Goal: Task Accomplishment & Management: Complete application form

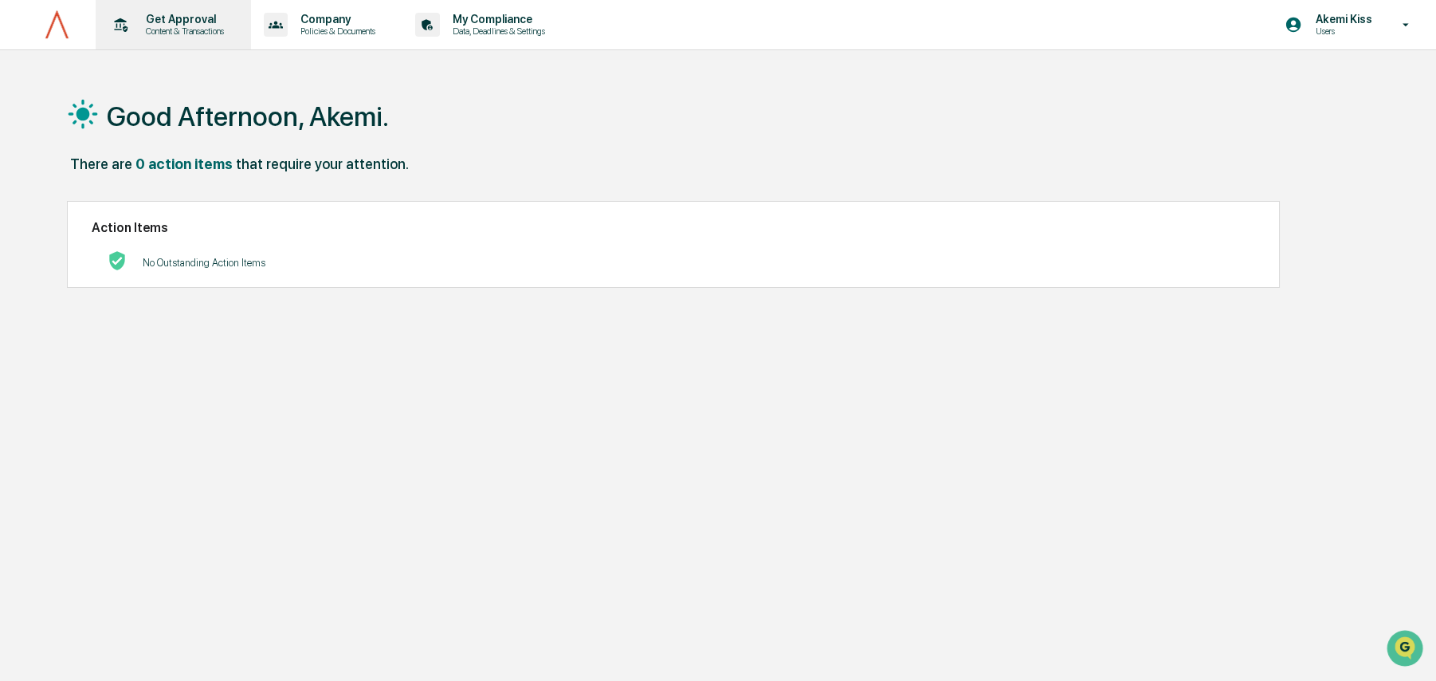
click at [192, 14] on p "Get Approval" at bounding box center [182, 19] width 99 height 13
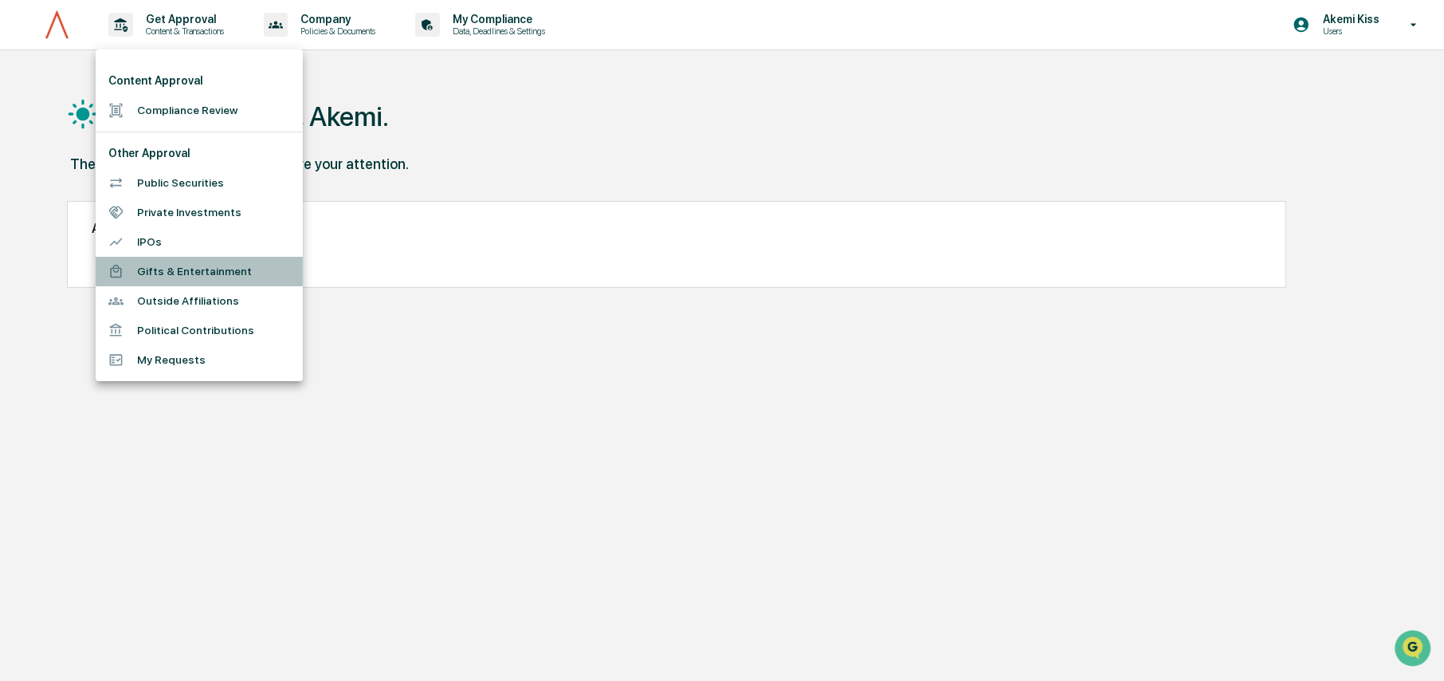
click at [161, 266] on li "Gifts & Entertainment" at bounding box center [199, 271] width 207 height 29
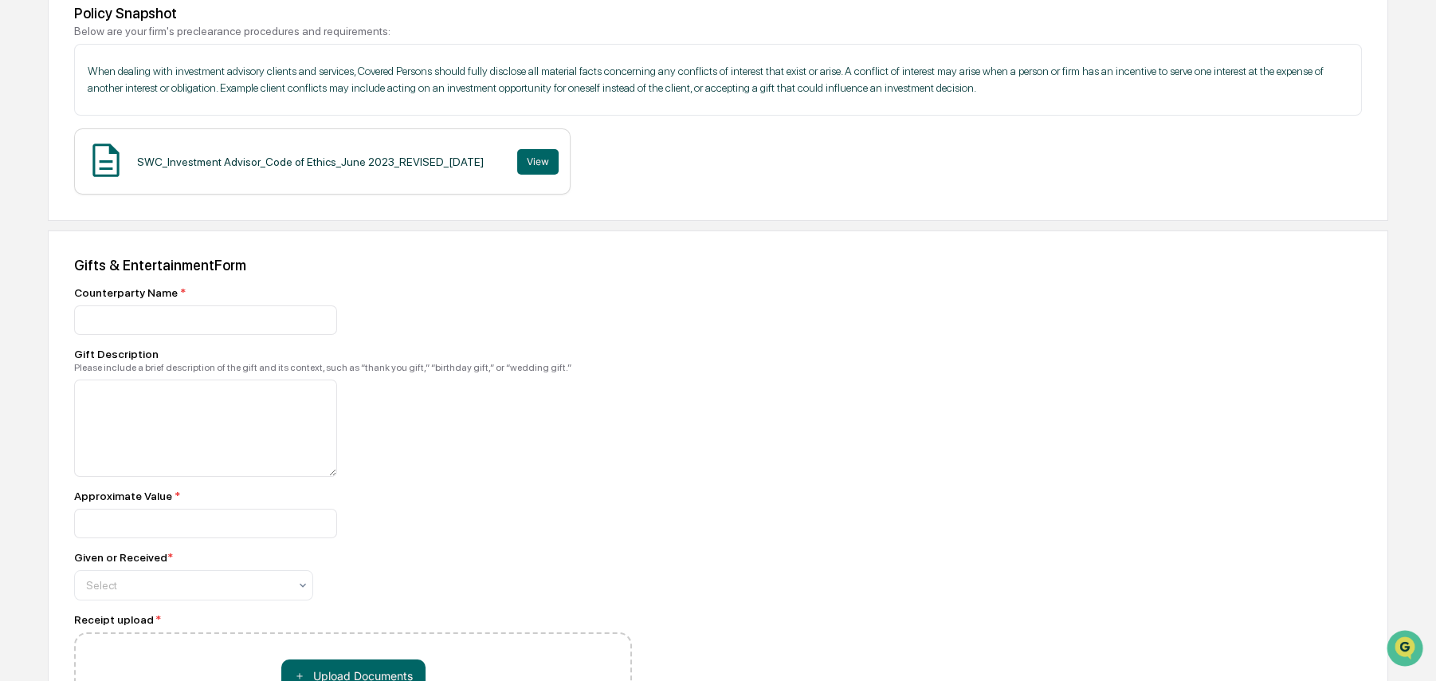
scroll to position [256, 0]
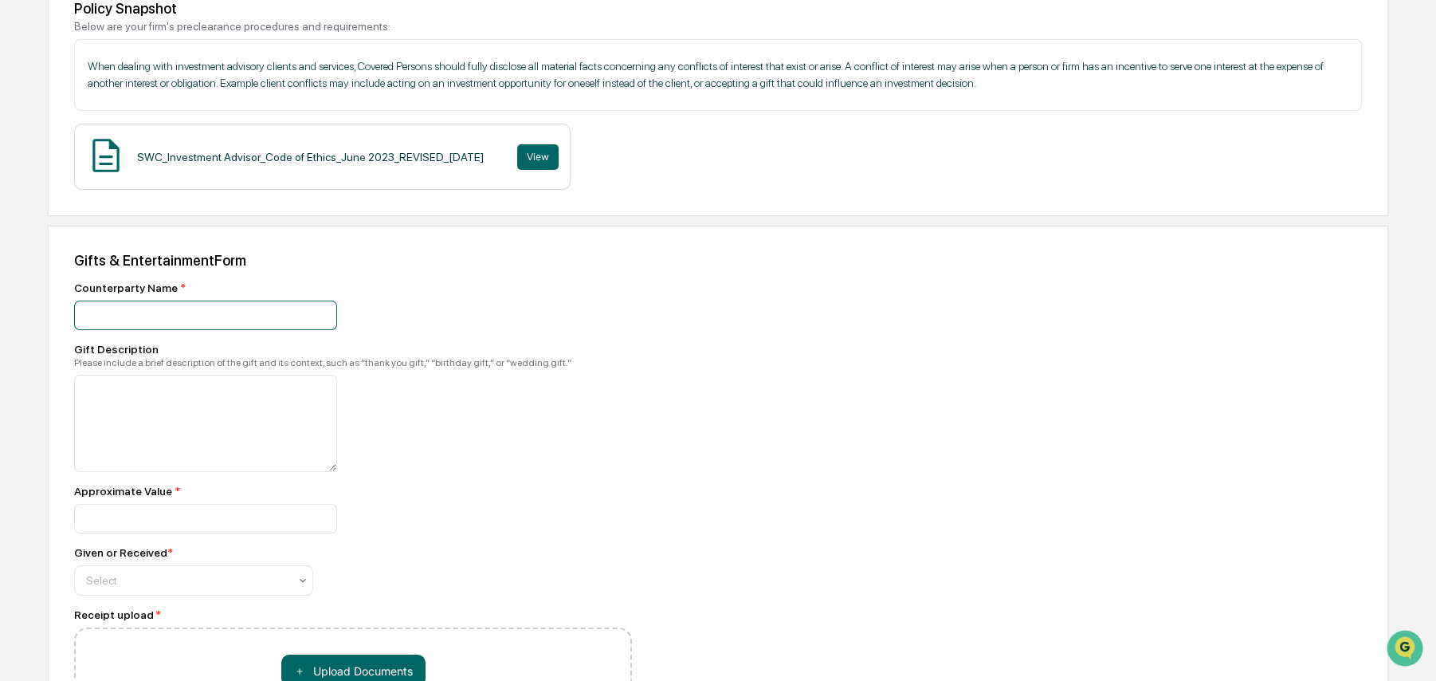
click at [145, 321] on input at bounding box center [205, 314] width 263 height 29
type input "*"
type input "**********"
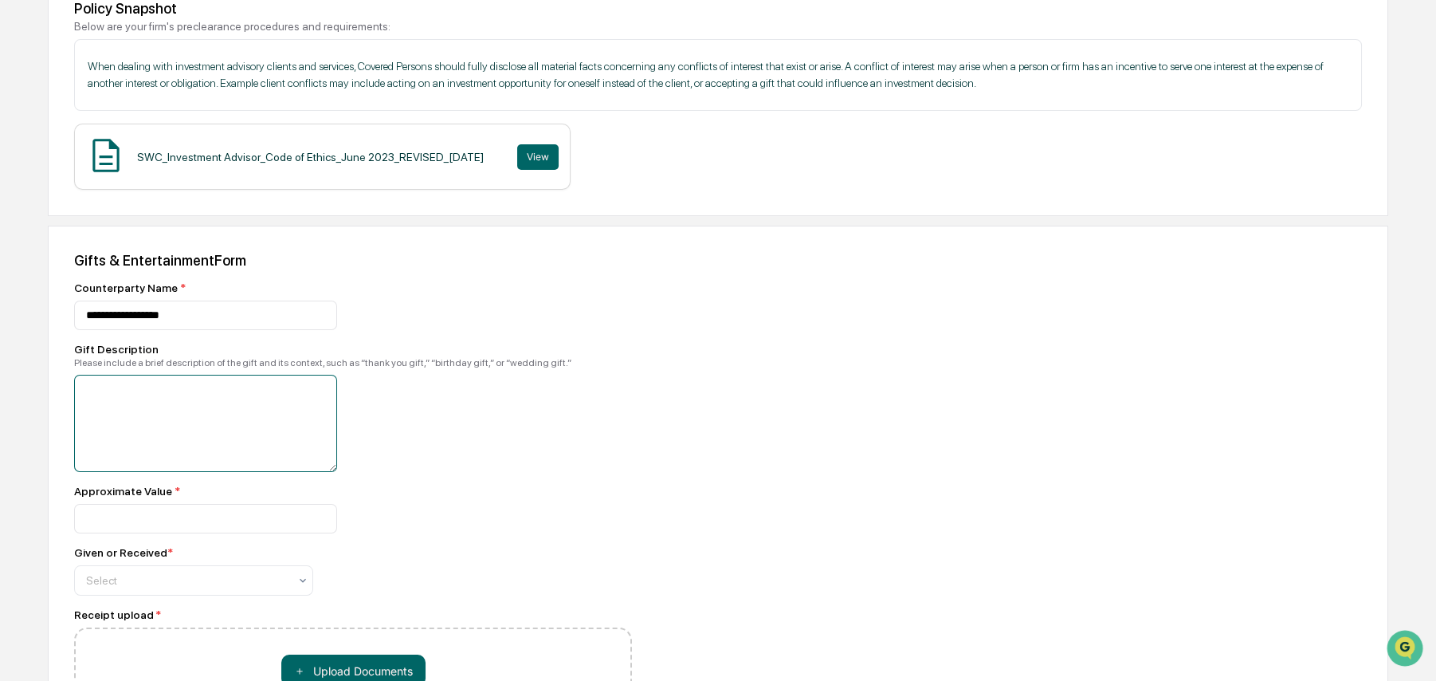
click at [155, 420] on textarea at bounding box center [205, 423] width 263 height 97
type textarea "*"
type textarea "**********"
click at [135, 525] on input "number" at bounding box center [205, 518] width 263 height 29
type input "**"
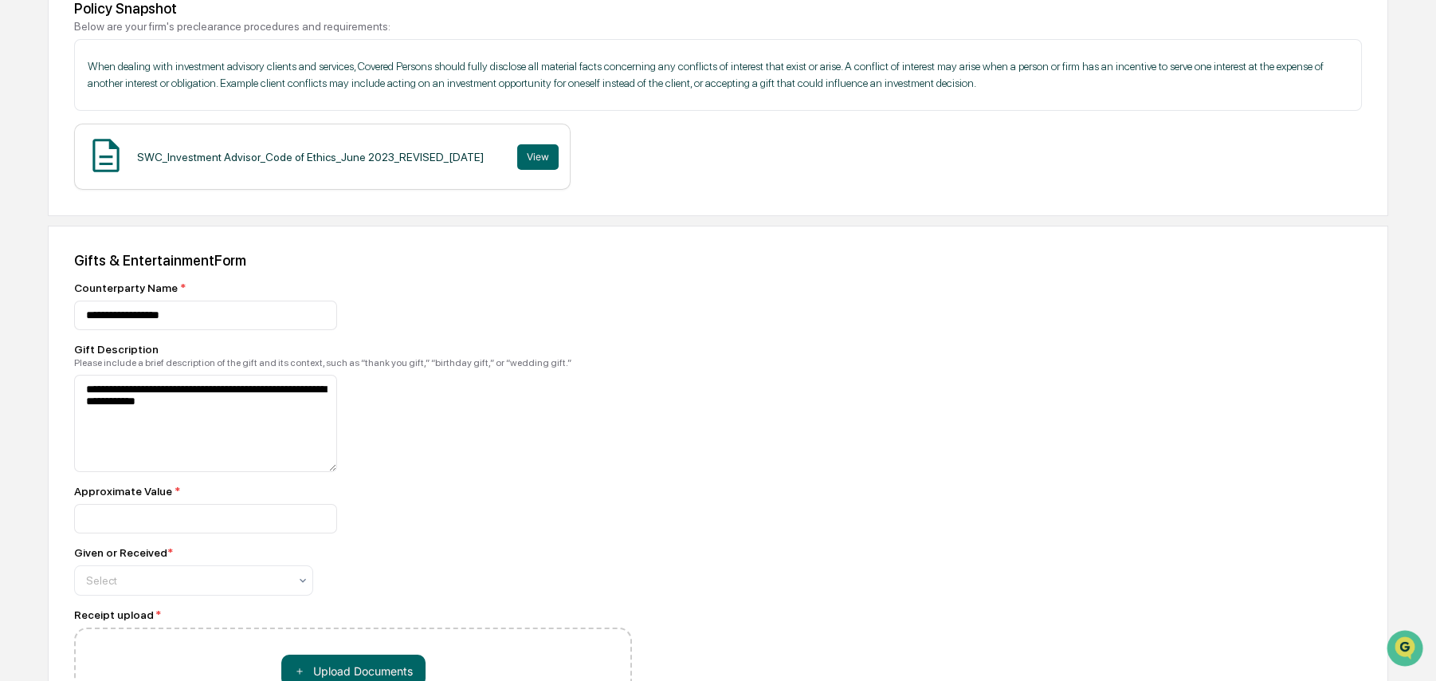
click at [461, 533] on div "**" at bounding box center [353, 518] width 558 height 29
click at [264, 588] on div at bounding box center [187, 580] width 202 height 16
click at [143, 614] on div "Given" at bounding box center [194, 624] width 238 height 32
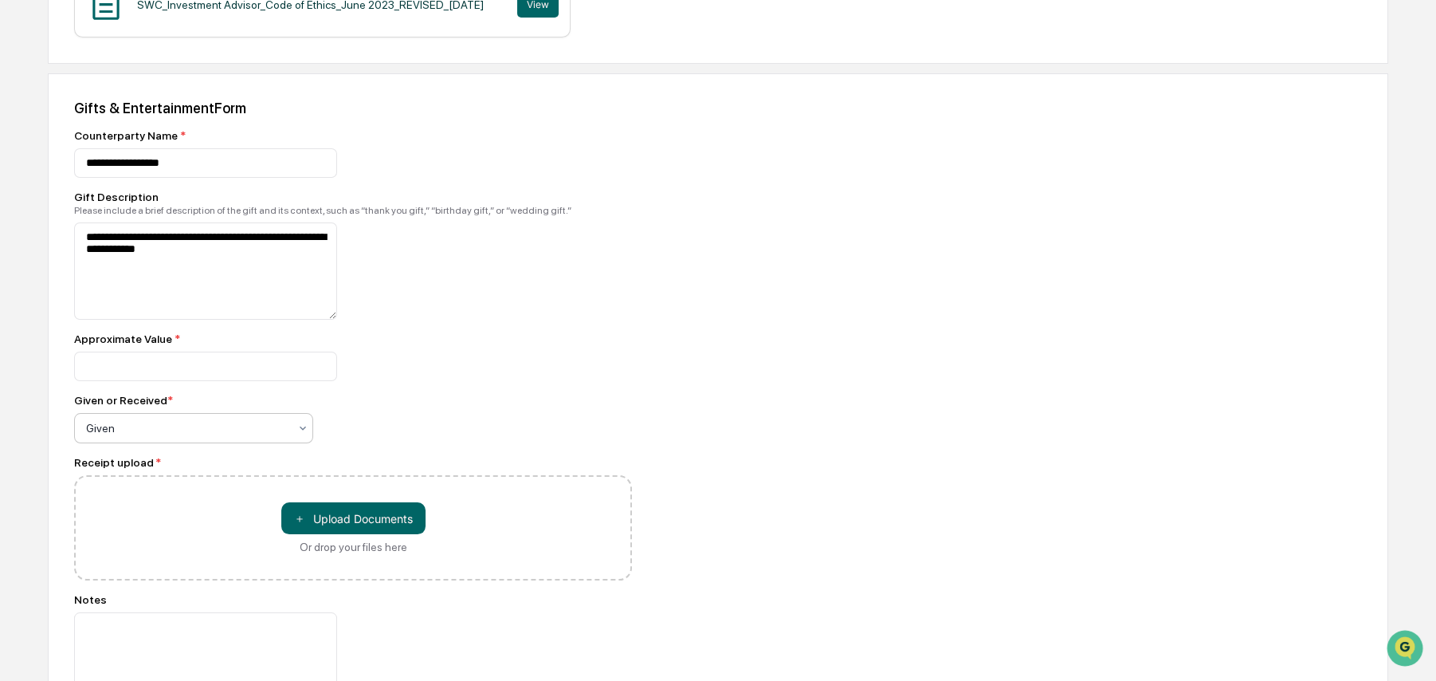
scroll to position [411, 0]
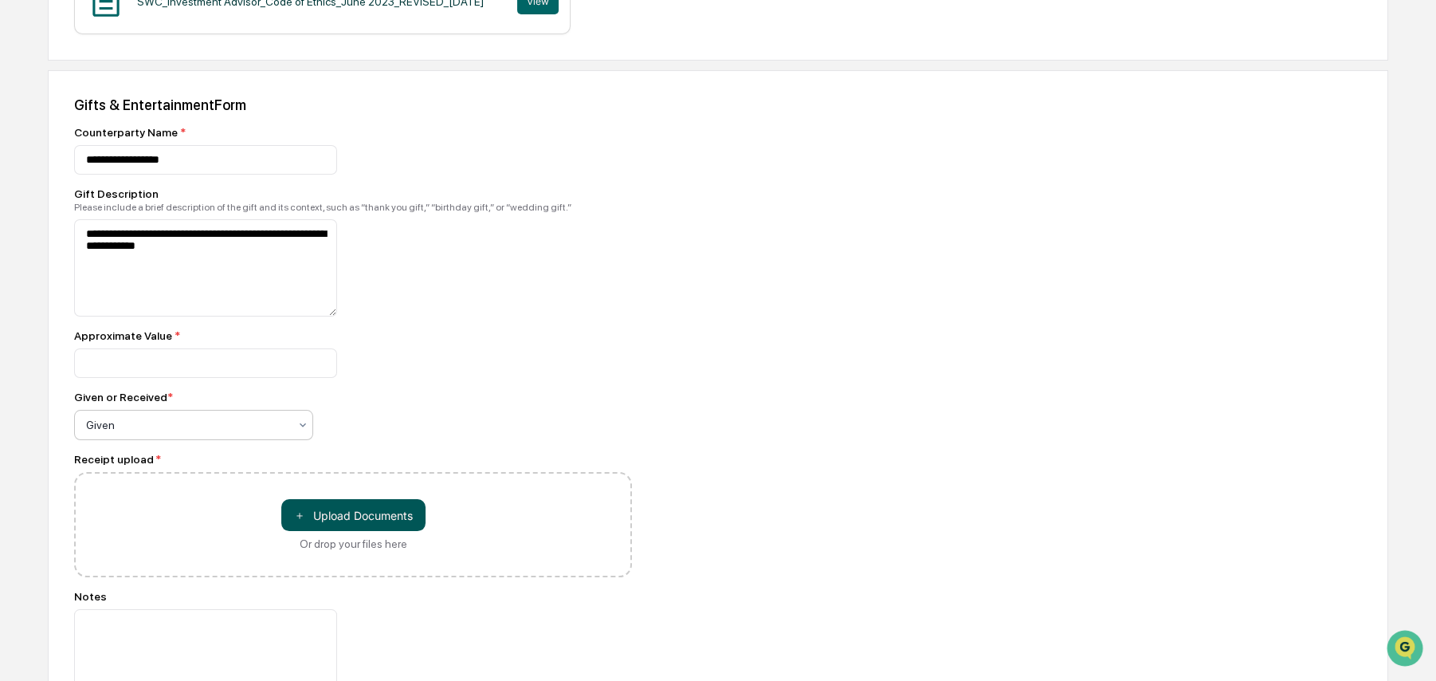
click at [388, 520] on button "＋ Upload Documents" at bounding box center [353, 515] width 144 height 32
click at [351, 521] on button "＋ Upload Documents" at bounding box center [353, 515] width 144 height 32
click at [363, 519] on button "＋ Upload Documents" at bounding box center [353, 515] width 144 height 32
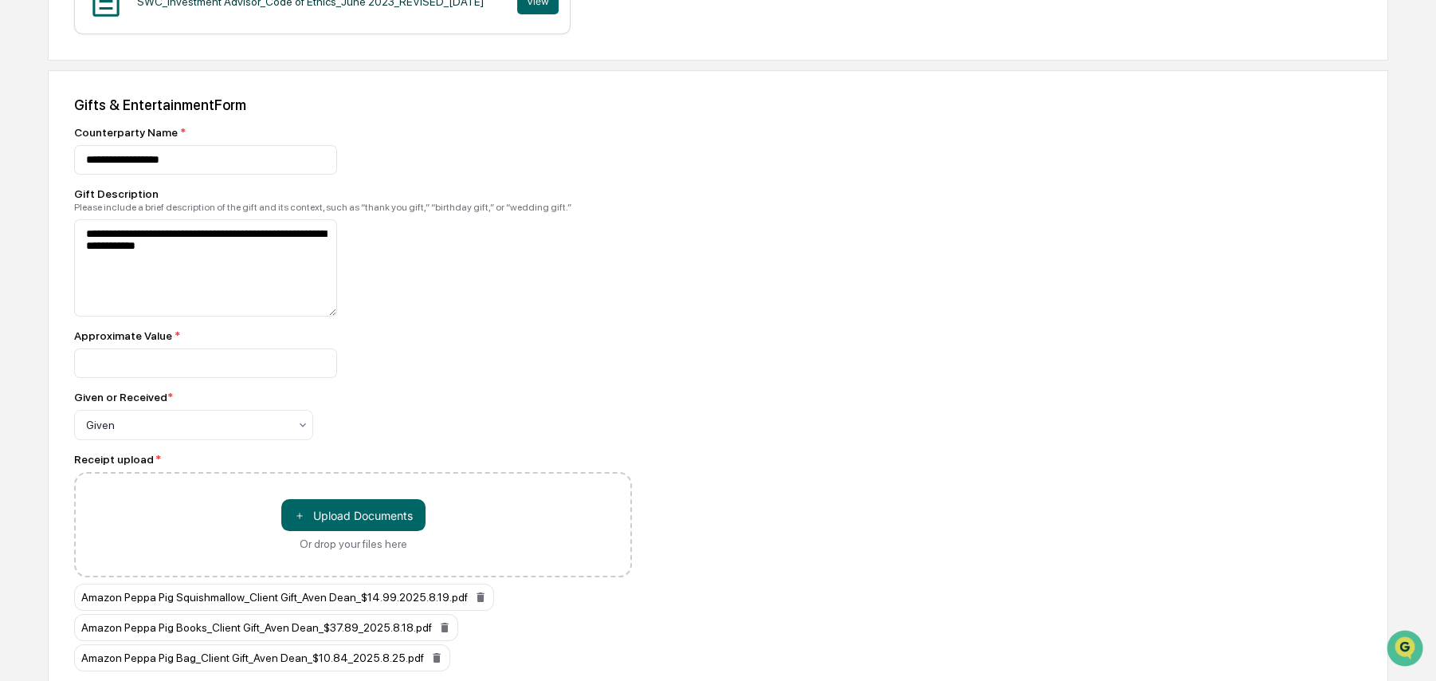
drag, startPoint x: 1431, startPoint y: 395, endPoint x: 1420, endPoint y: 429, distance: 36.3
click at [1423, 450] on div "**********" at bounding box center [718, 283] width 1436 height 1239
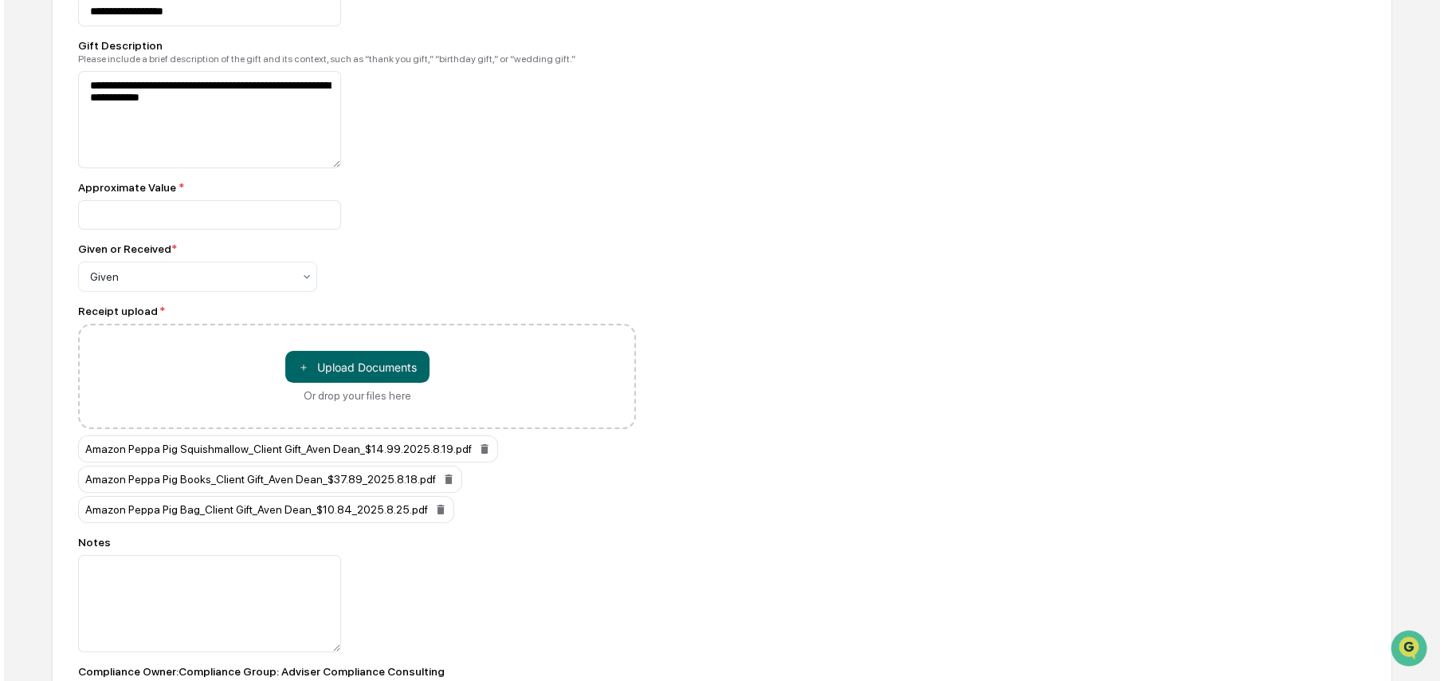
scroll to position [642, 0]
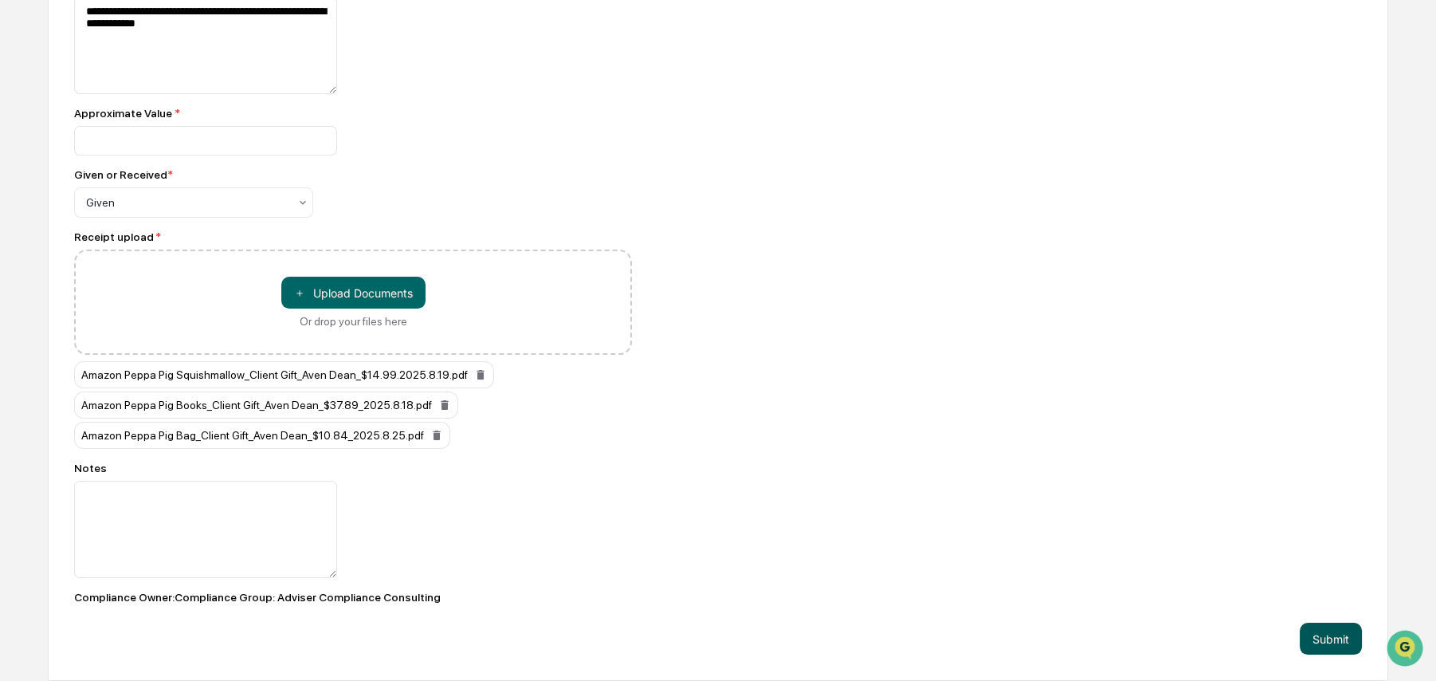
click at [1332, 642] on button "Submit" at bounding box center [1331, 638] width 62 height 32
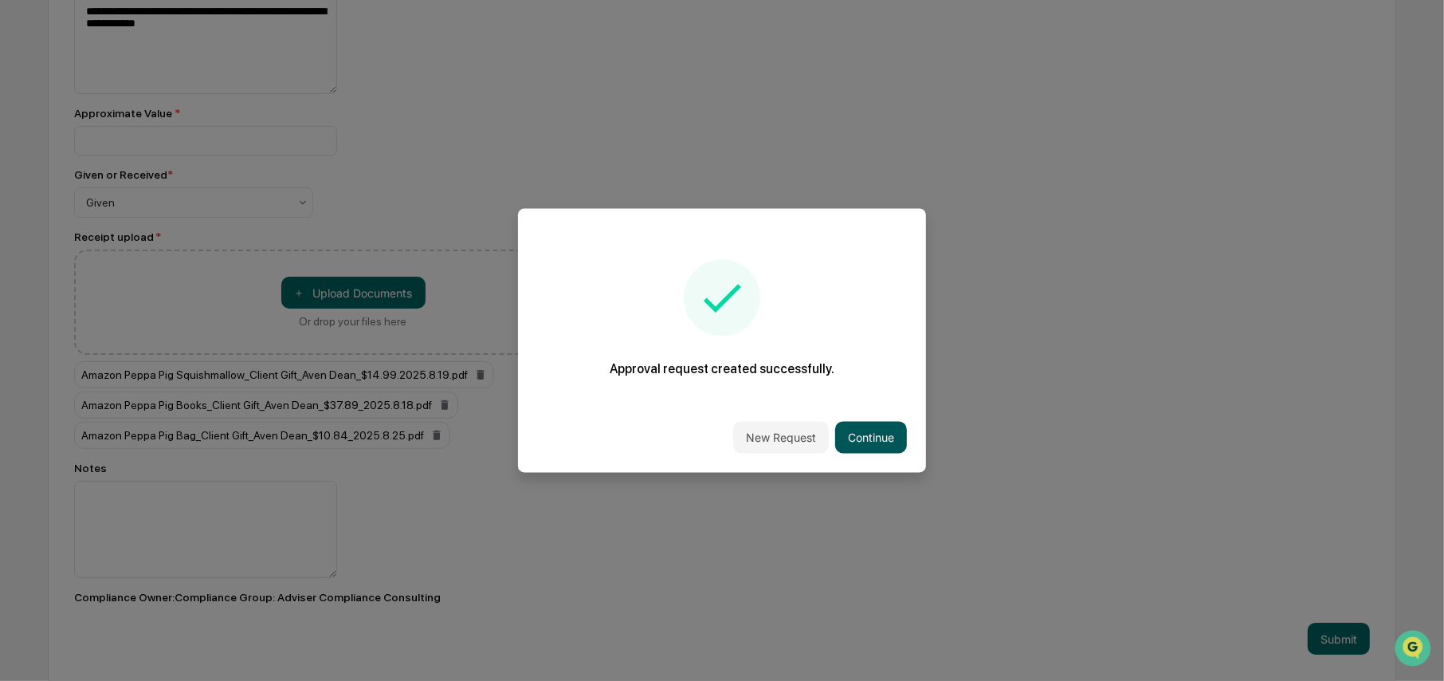
click at [871, 437] on button "Continue" at bounding box center [871, 438] width 72 height 32
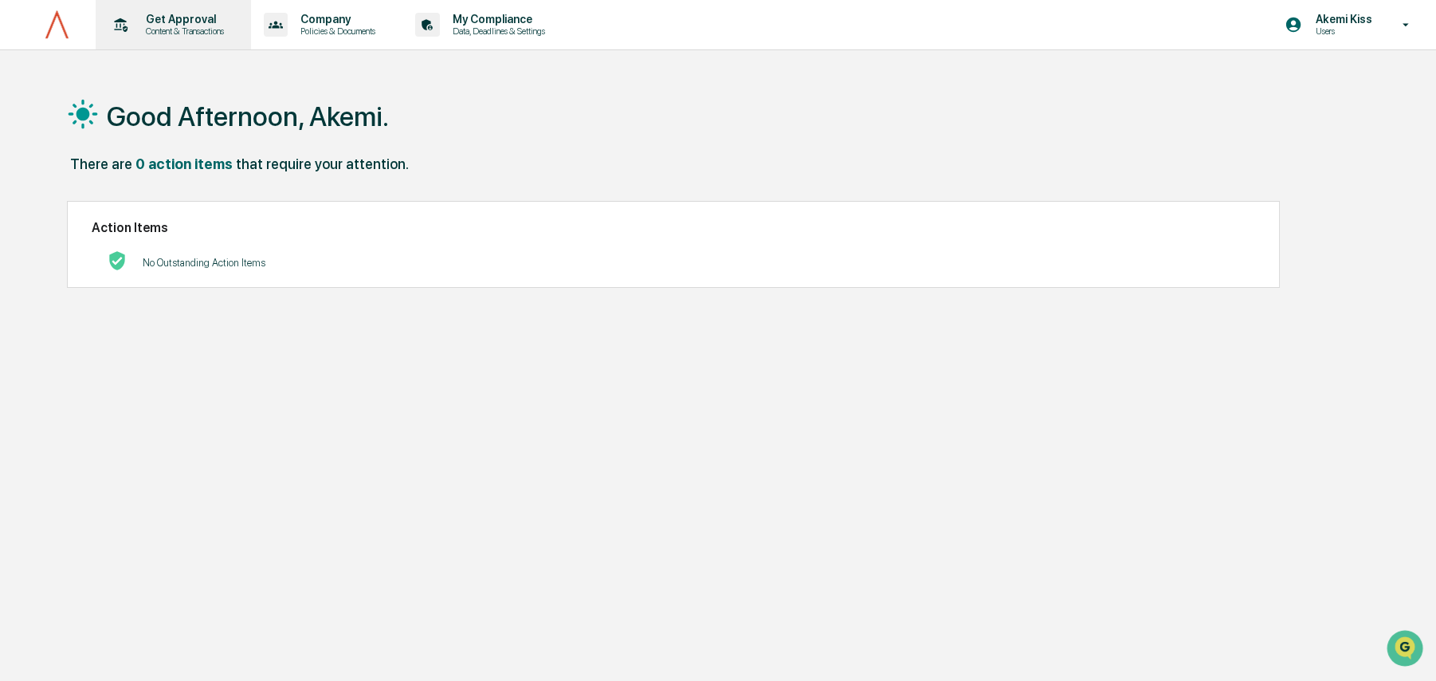
click at [198, 29] on p "Content & Transactions" at bounding box center [182, 31] width 99 height 11
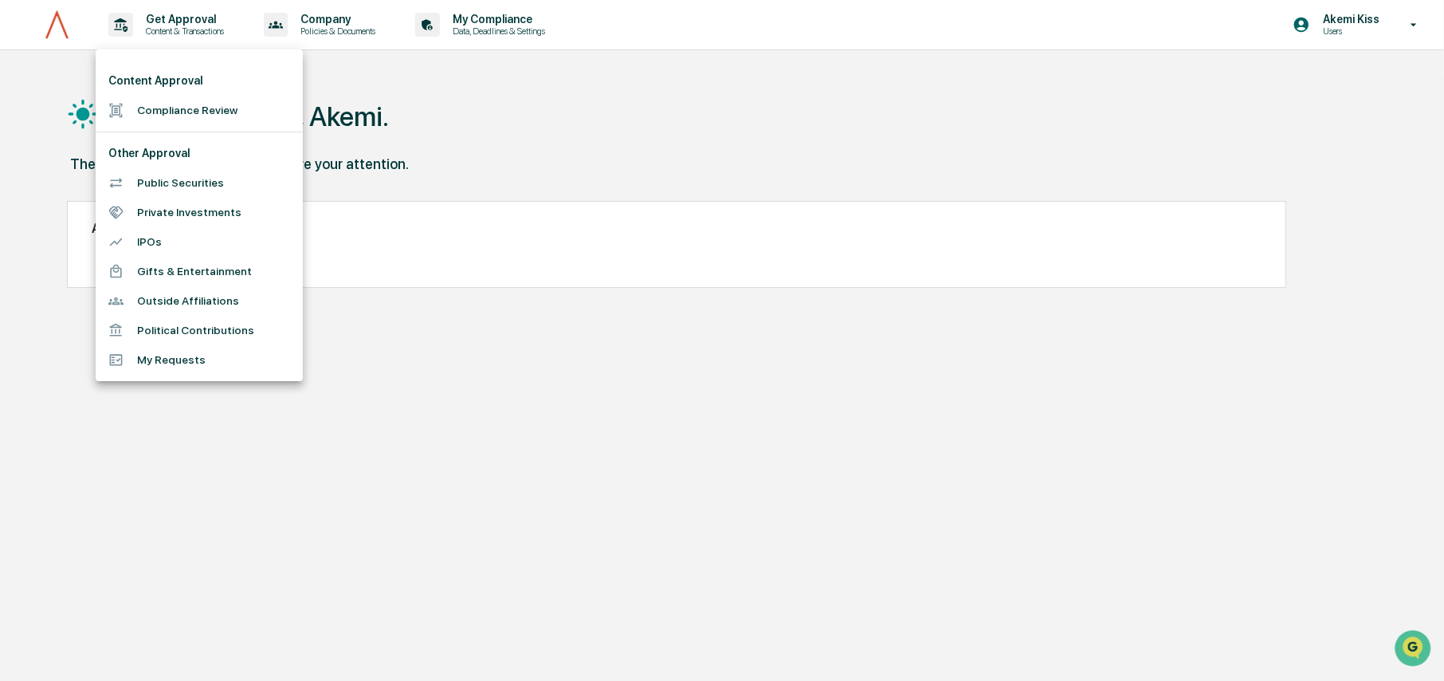
click at [163, 359] on li "My Requests" at bounding box center [199, 359] width 207 height 29
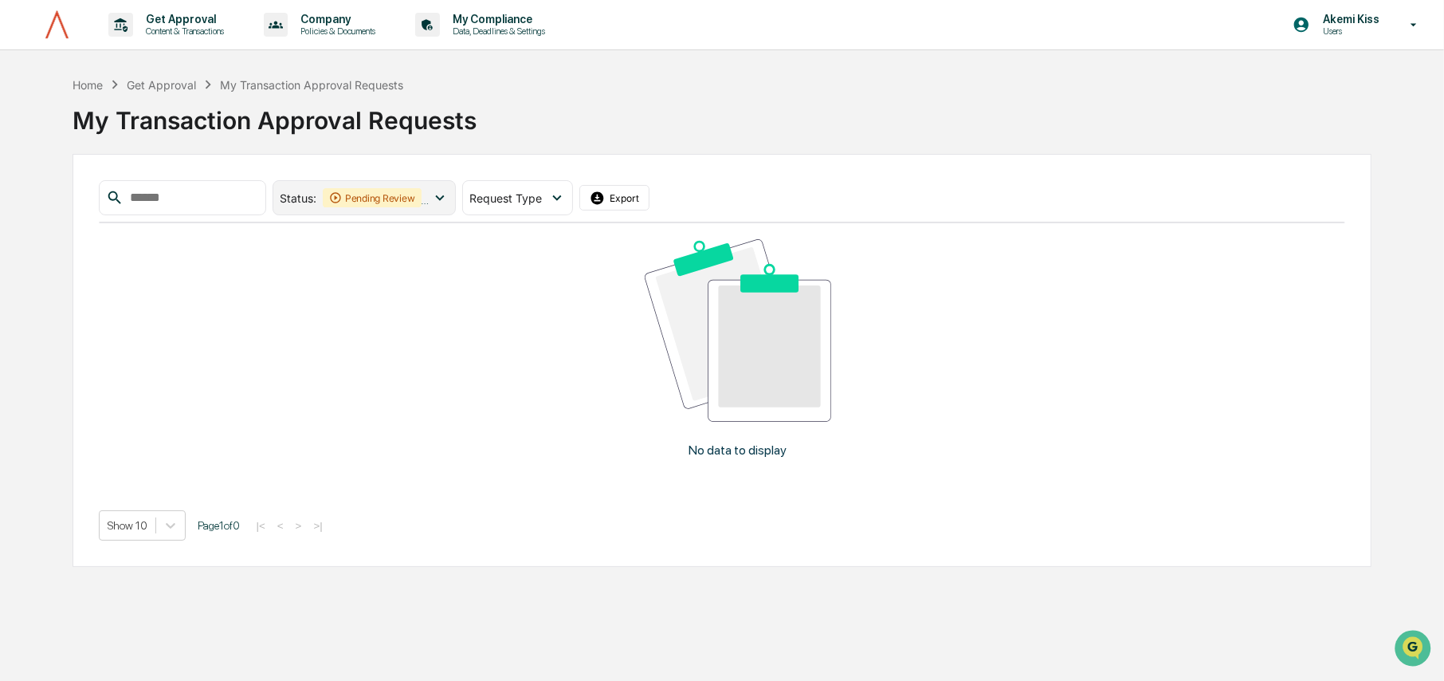
click at [449, 199] on icon at bounding box center [440, 198] width 18 height 18
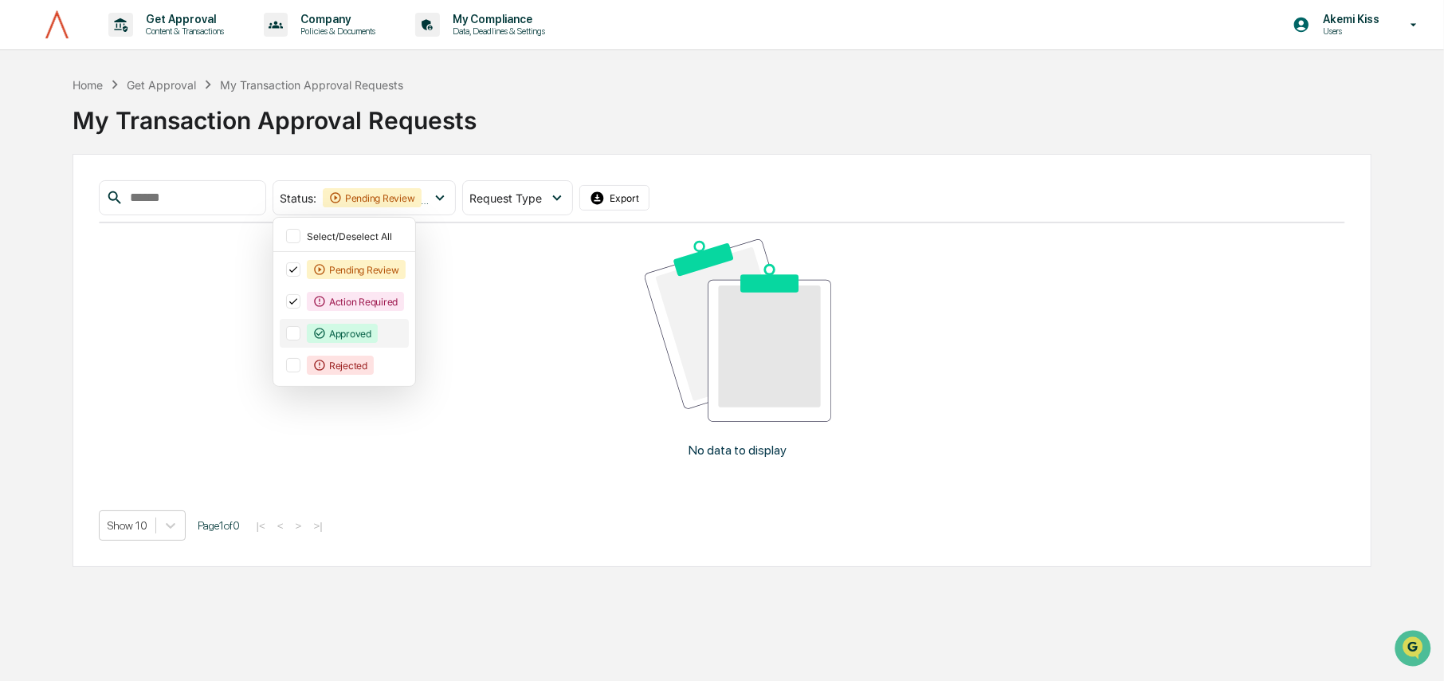
click at [371, 332] on div "Approved" at bounding box center [342, 333] width 71 height 19
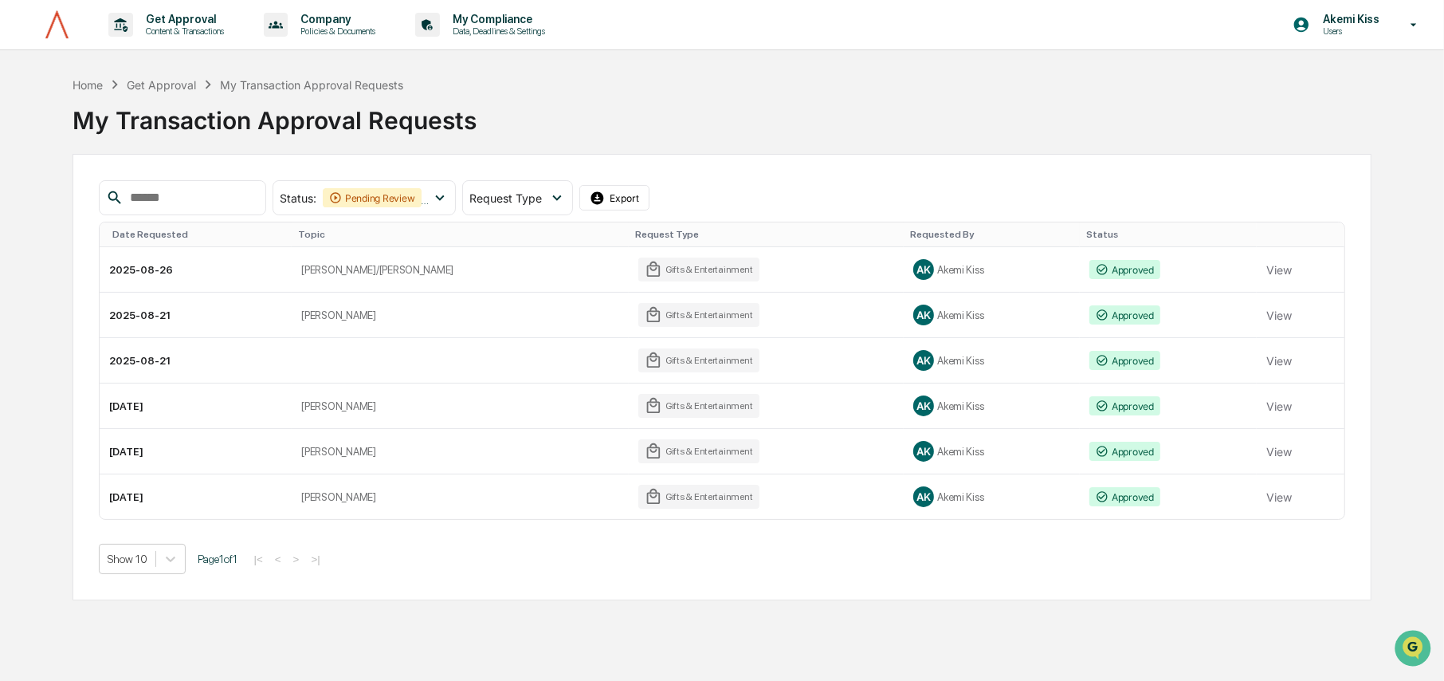
click at [470, 167] on div "Status : Pending Review Action Required Approved Select/Deselect All Pending Re…" at bounding box center [723, 377] width 1300 height 446
